Goal: Task Accomplishment & Management: Manage account settings

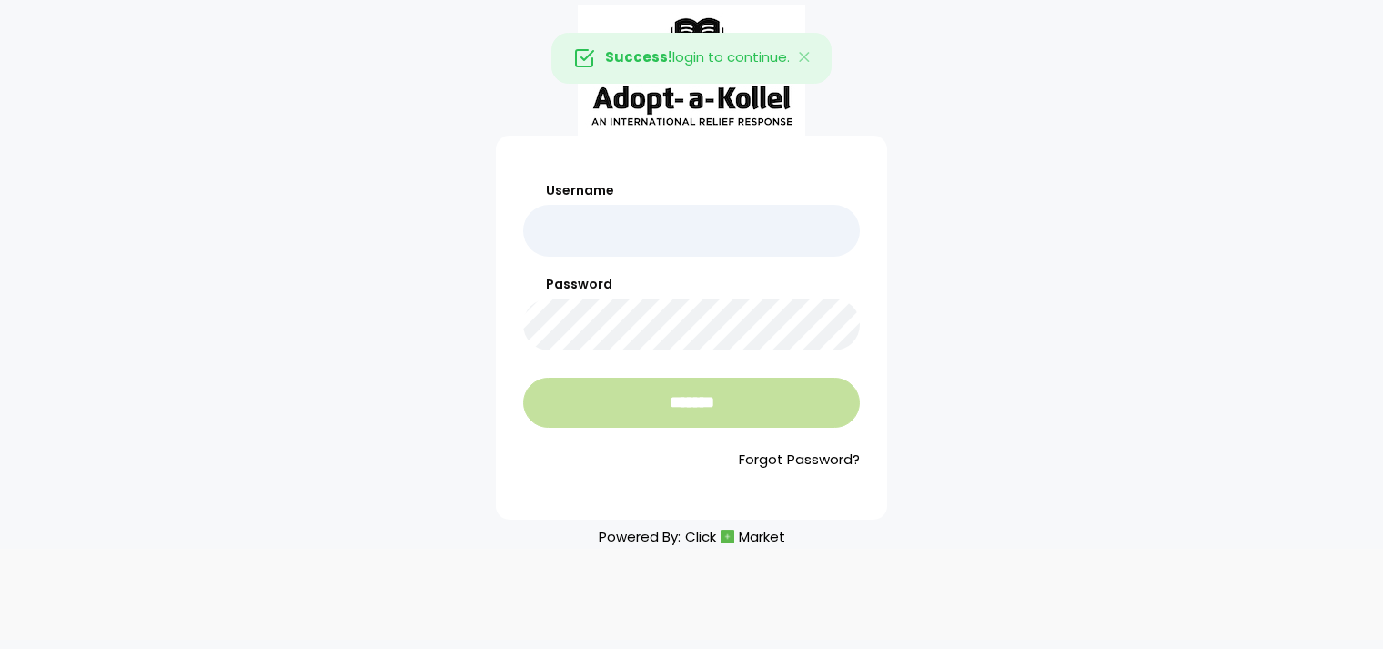
type input "*******"
click at [710, 405] on input "*******" at bounding box center [691, 403] width 337 height 50
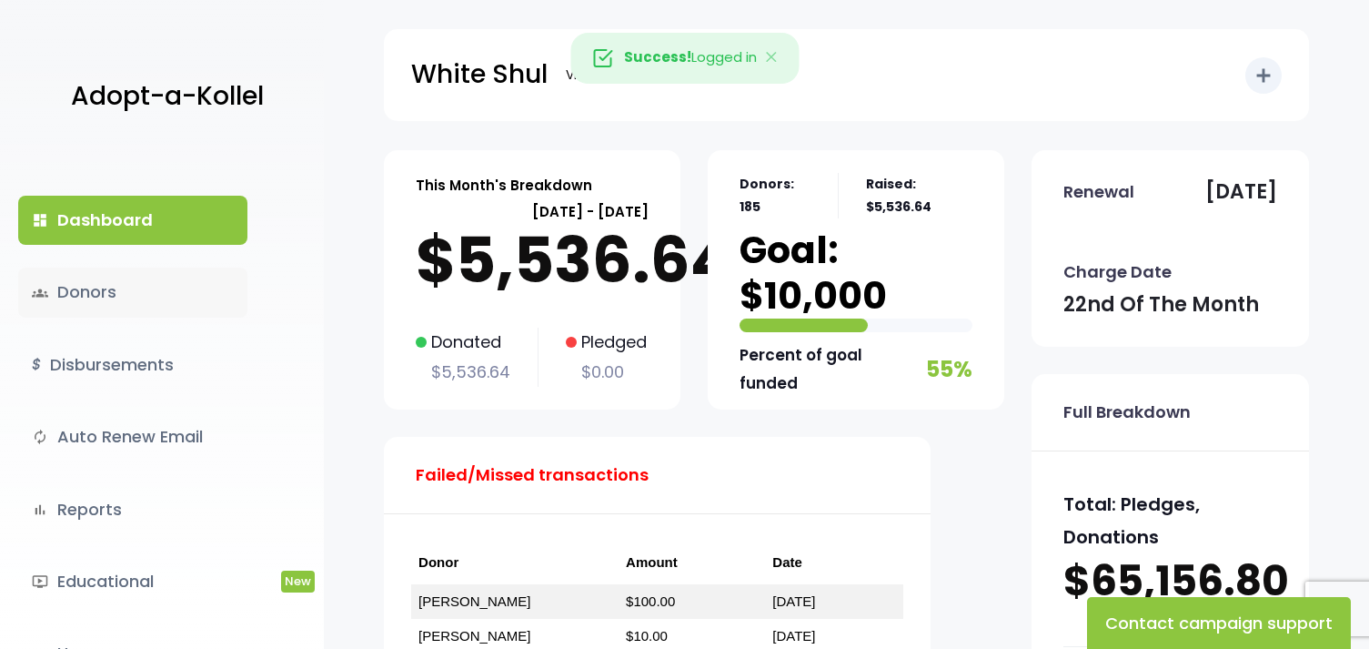
click at [93, 296] on link "groups Donors" at bounding box center [132, 291] width 229 height 49
